Goal: Information Seeking & Learning: Find specific fact

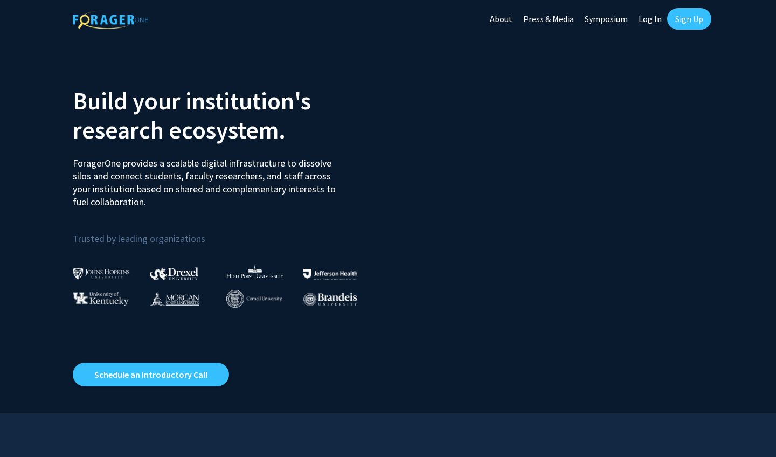
click at [644, 23] on link "Log In" at bounding box center [650, 19] width 34 height 38
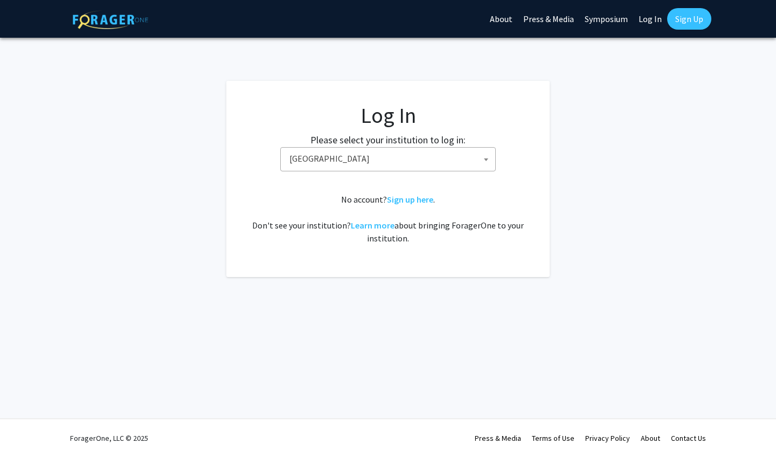
click at [368, 165] on span "Baylor University" at bounding box center [390, 159] width 210 height 22
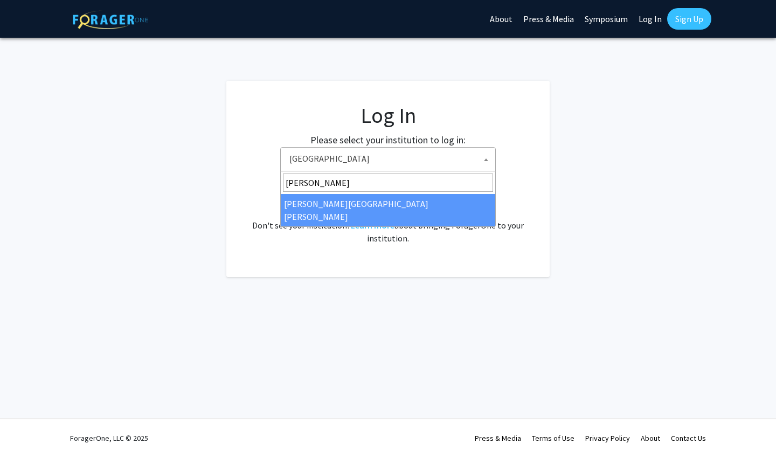
type input "johns"
select select "1"
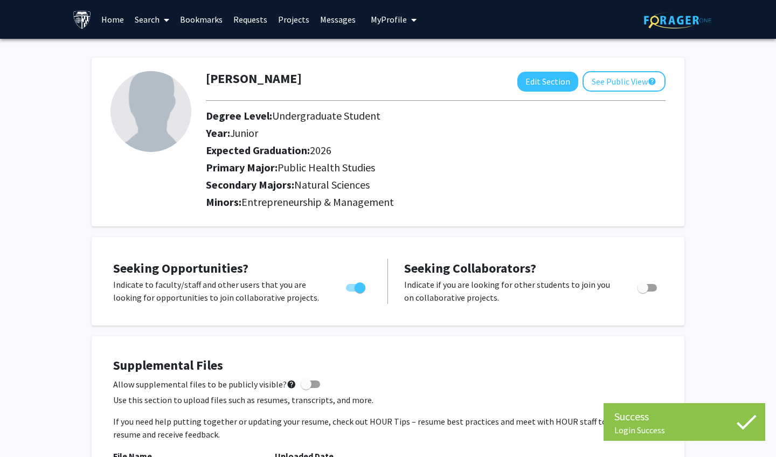
click at [106, 15] on link "Home" at bounding box center [112, 20] width 33 height 38
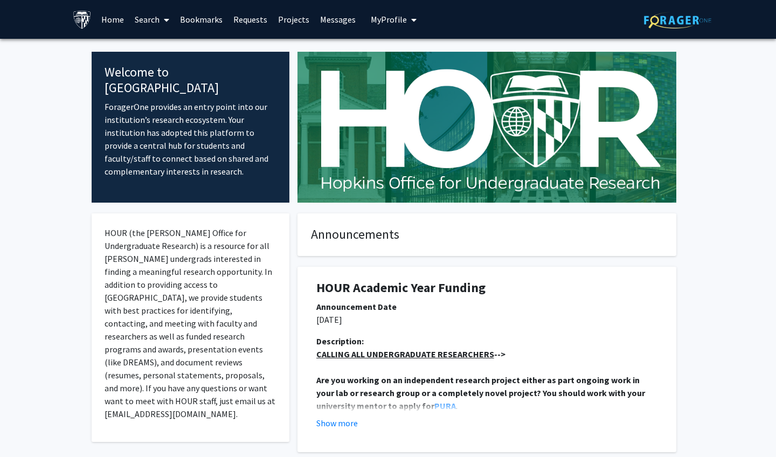
click at [148, 23] on link "Search" at bounding box center [151, 20] width 45 height 38
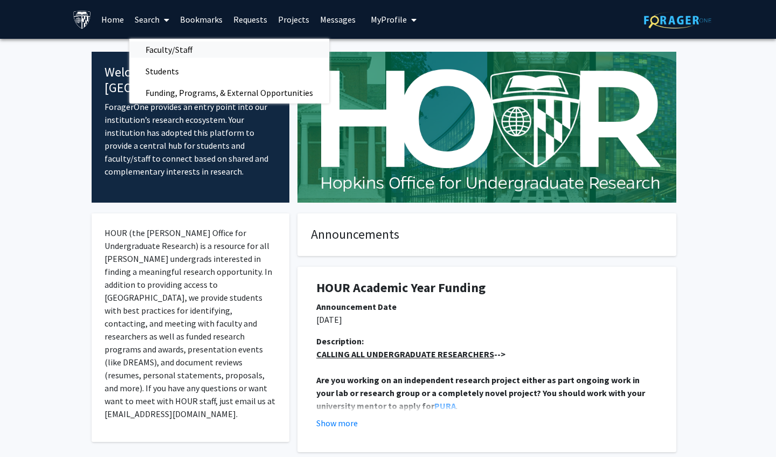
click at [163, 52] on span "Faculty/Staff" at bounding box center [168, 50] width 79 height 22
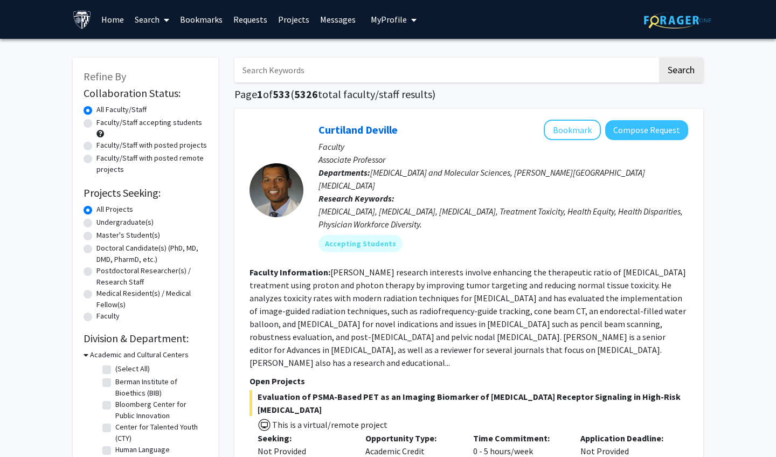
click at [271, 67] on input "Search Keywords" at bounding box center [445, 70] width 423 height 25
type input "[MEDICAL_DATA]"
click at [681, 72] on button "Search" at bounding box center [681, 70] width 44 height 25
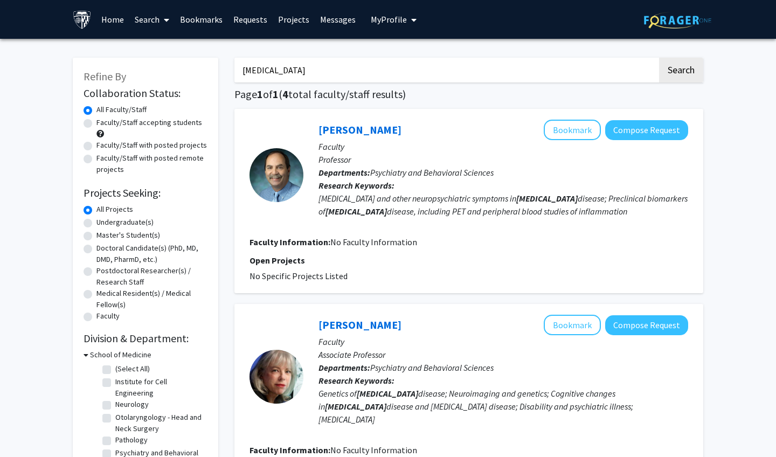
drag, startPoint x: 293, startPoint y: 72, endPoint x: 154, endPoint y: 68, distance: 139.1
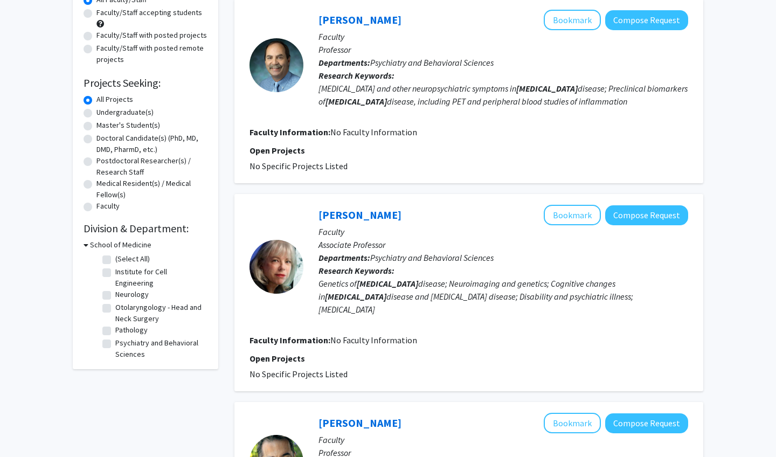
click at [129, 242] on h3 "School of Medicine" at bounding box center [120, 244] width 61 height 11
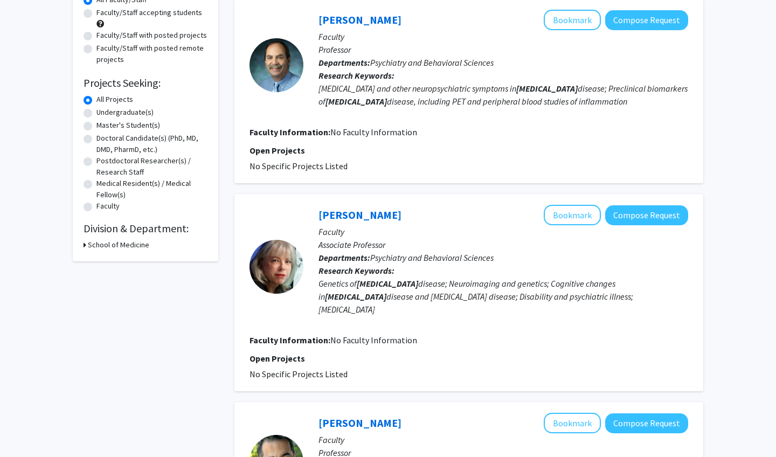
click at [129, 242] on h3 "School of Medicine" at bounding box center [118, 244] width 61 height 11
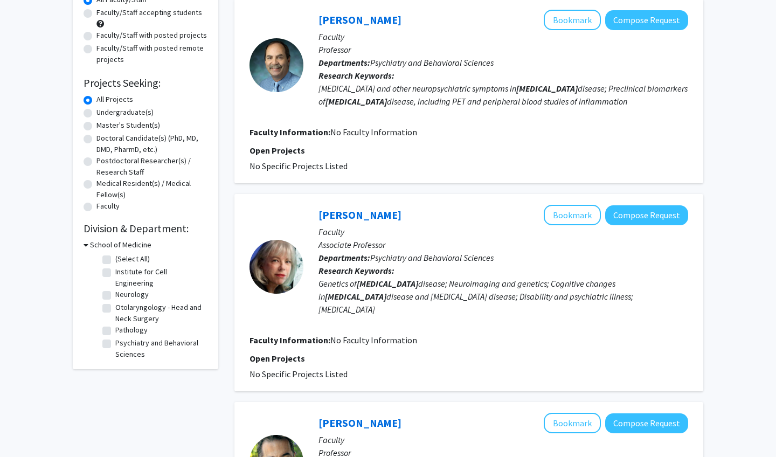
click at [131, 289] on label "Neurology" at bounding box center [131, 294] width 33 height 11
click at [122, 289] on input "Neurology" at bounding box center [118, 292] width 7 height 7
checkbox input "true"
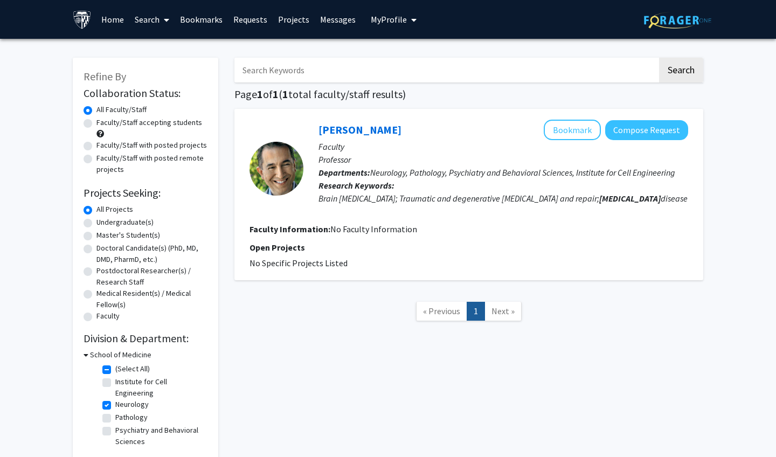
click at [116, 371] on label "(Select All)" at bounding box center [132, 368] width 34 height 11
click at [116, 370] on input "(Select All)" at bounding box center [118, 366] width 7 height 7
checkbox input "false"
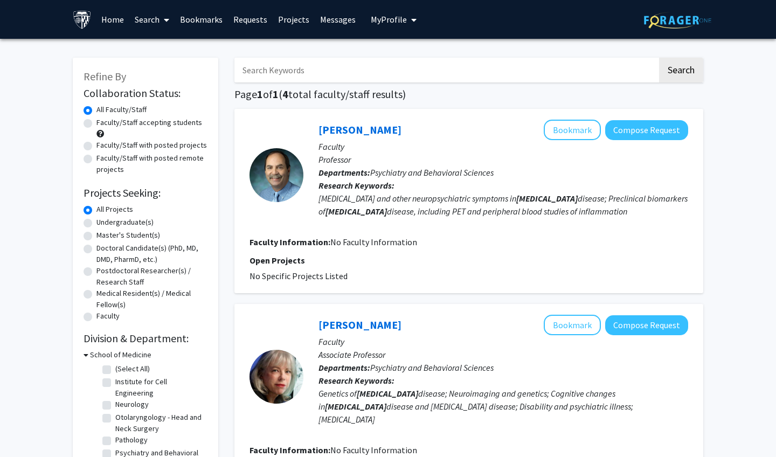
click at [116, 371] on label "(Select All)" at bounding box center [132, 368] width 34 height 11
click at [116, 370] on input "(Select All)" at bounding box center [118, 366] width 7 height 7
checkbox input "true"
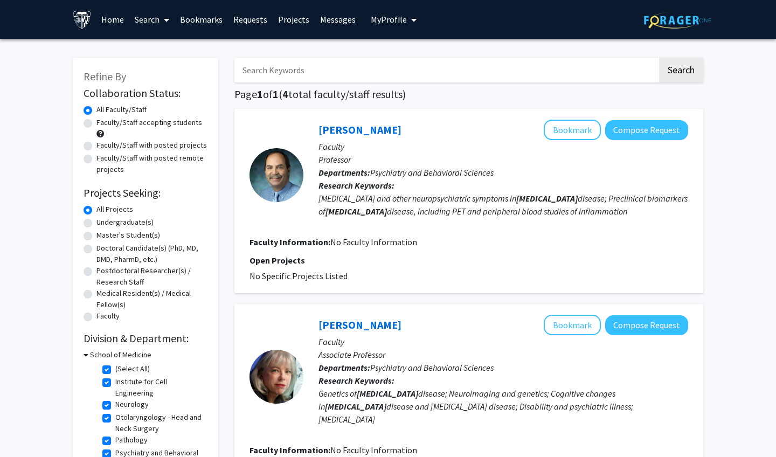
checkbox input "true"
click at [150, 20] on link "Search" at bounding box center [151, 20] width 45 height 38
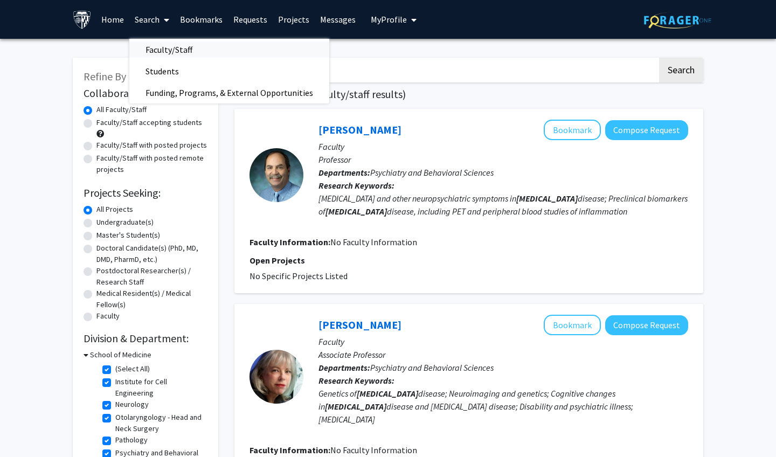
click at [163, 45] on span "Faculty/Staff" at bounding box center [168, 50] width 79 height 22
checkbox input "false"
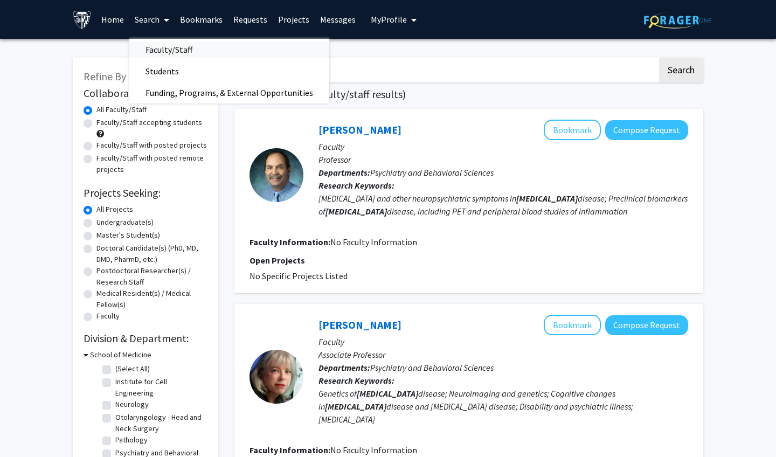
checkbox input "false"
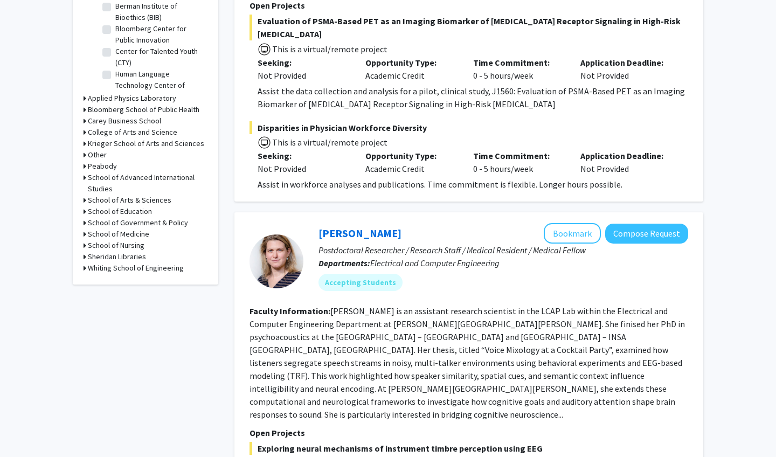
scroll to position [384, 0]
